Goal: Task Accomplishment & Management: Manage account settings

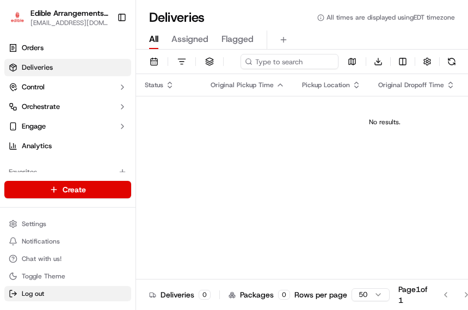
click at [31, 296] on span "Log out" at bounding box center [33, 293] width 22 height 9
